Goal: Information Seeking & Learning: Learn about a topic

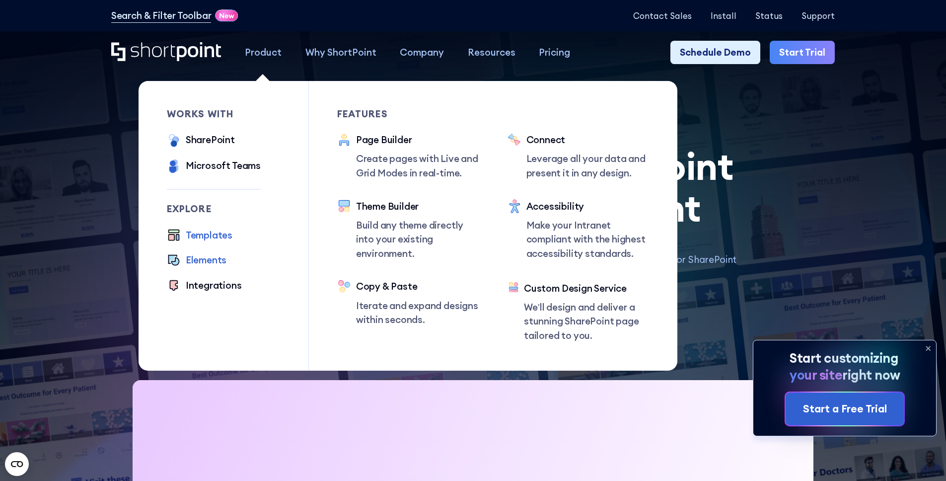
click at [204, 262] on div "Elements" at bounding box center [206, 260] width 41 height 14
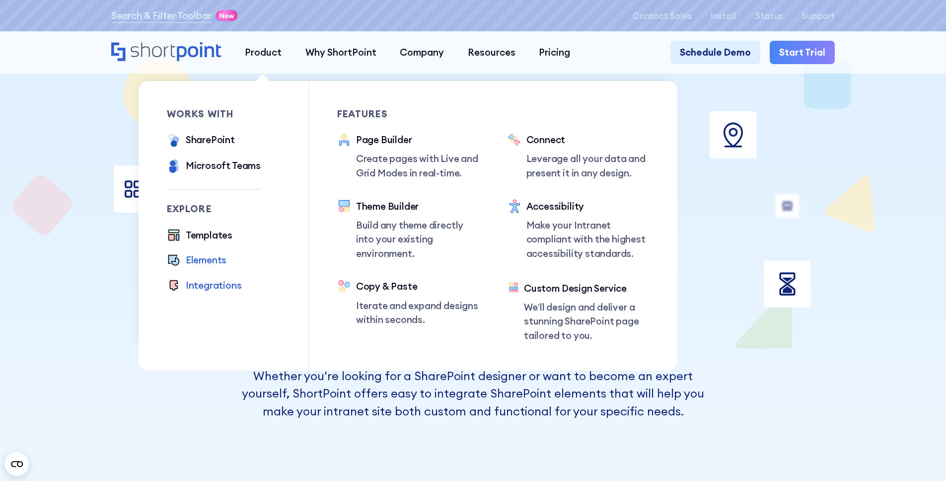
click at [192, 288] on div "Integrations" at bounding box center [214, 285] width 56 height 14
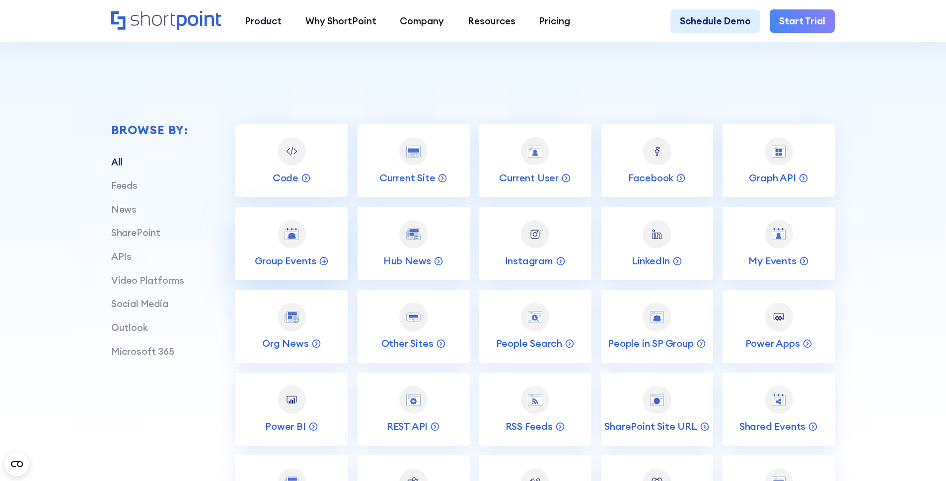
scroll to position [384, 0]
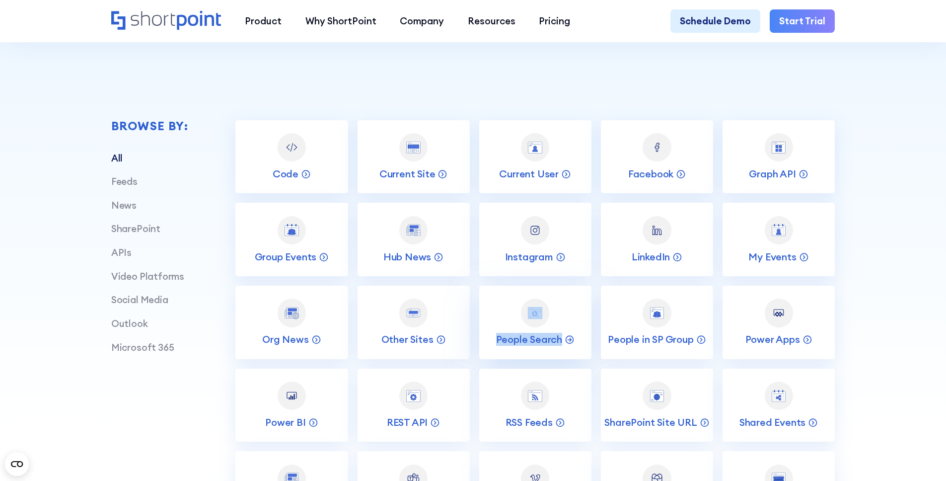
click at [544, 316] on div at bounding box center [535, 312] width 28 height 28
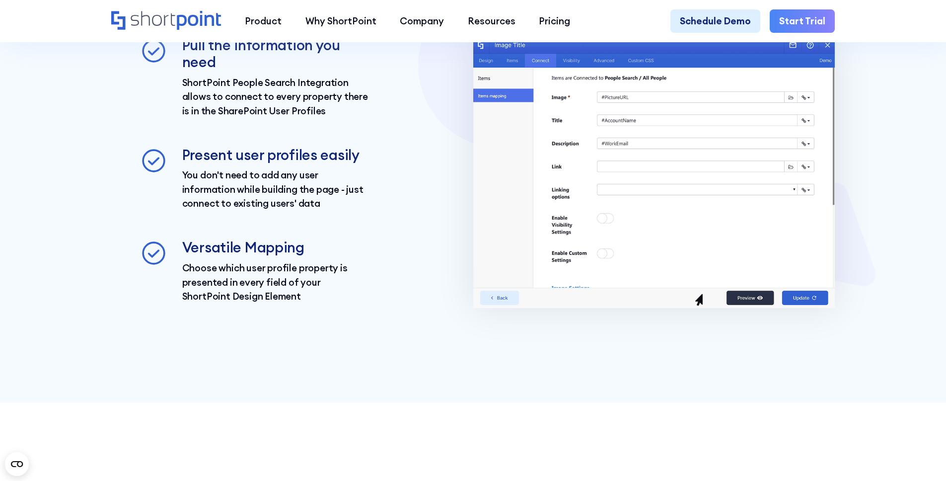
scroll to position [1681, 0]
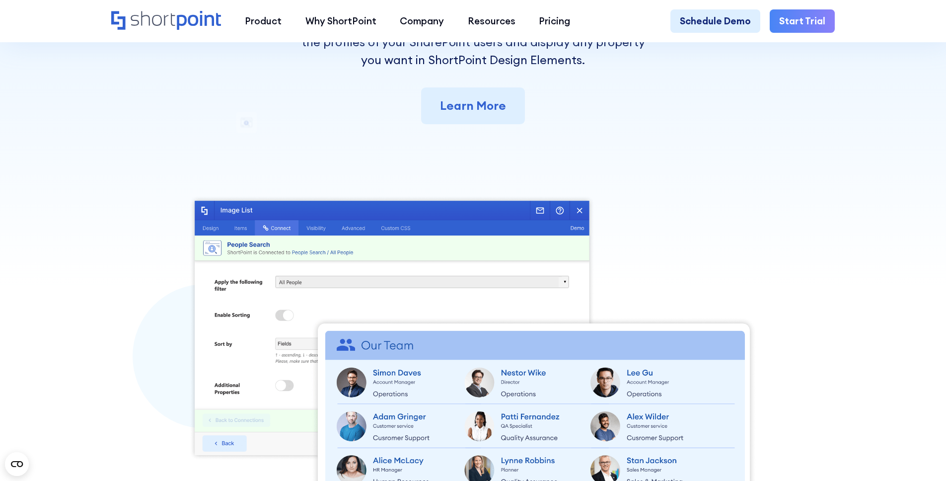
scroll to position [231, 0]
